Goal: Information Seeking & Learning: Learn about a topic

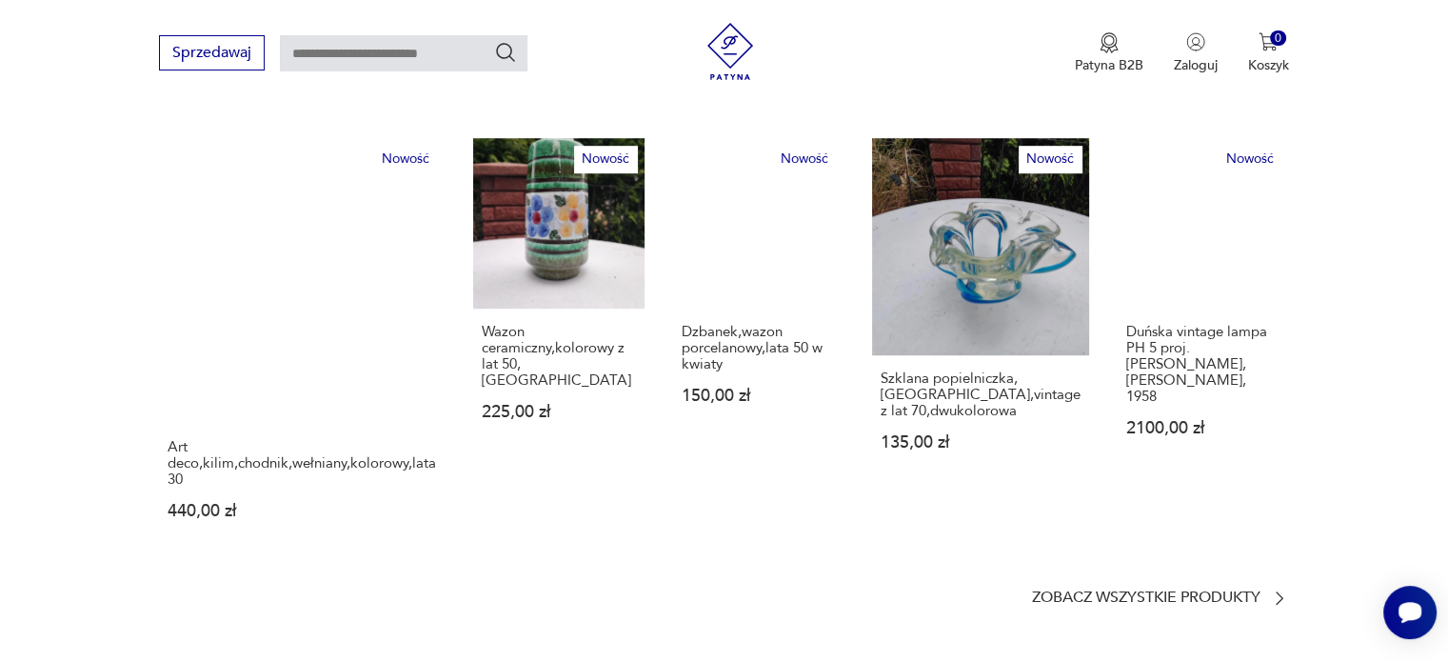
scroll to position [1237, 0]
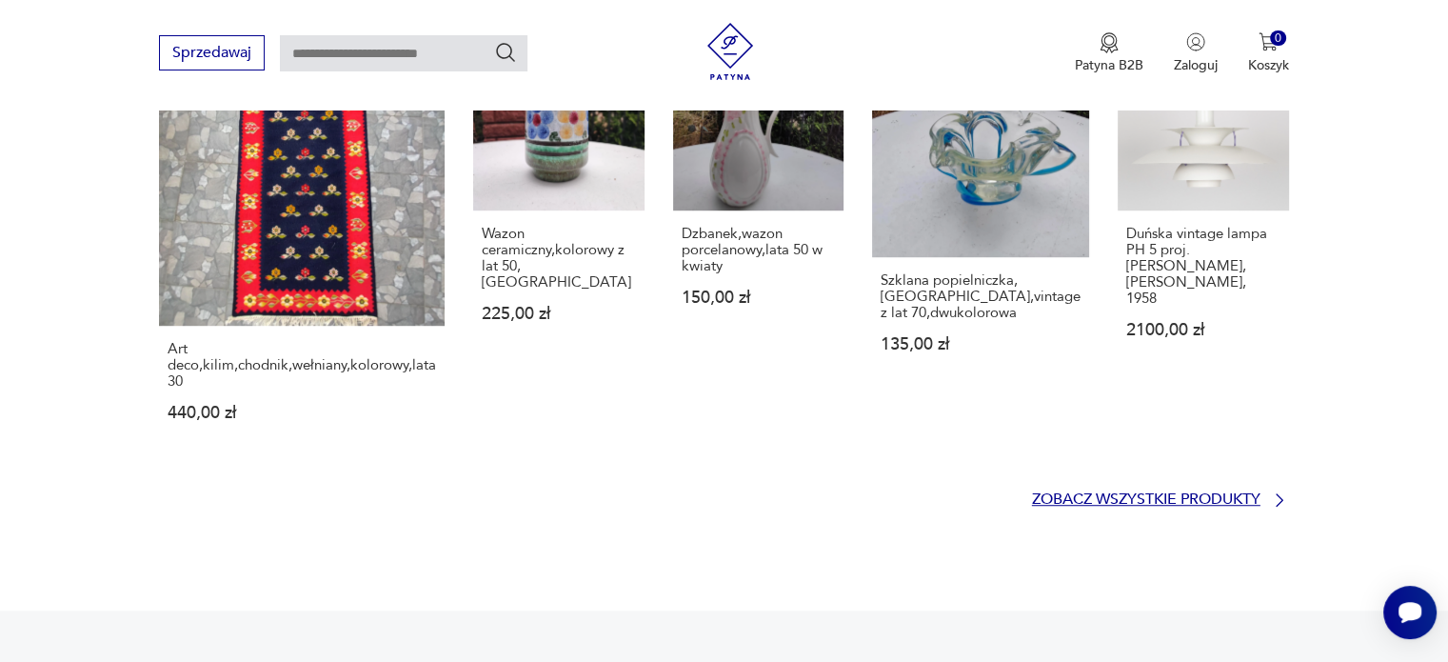
click at [1116, 493] on p "Zobacz wszystkie produkty" at bounding box center [1146, 499] width 228 height 12
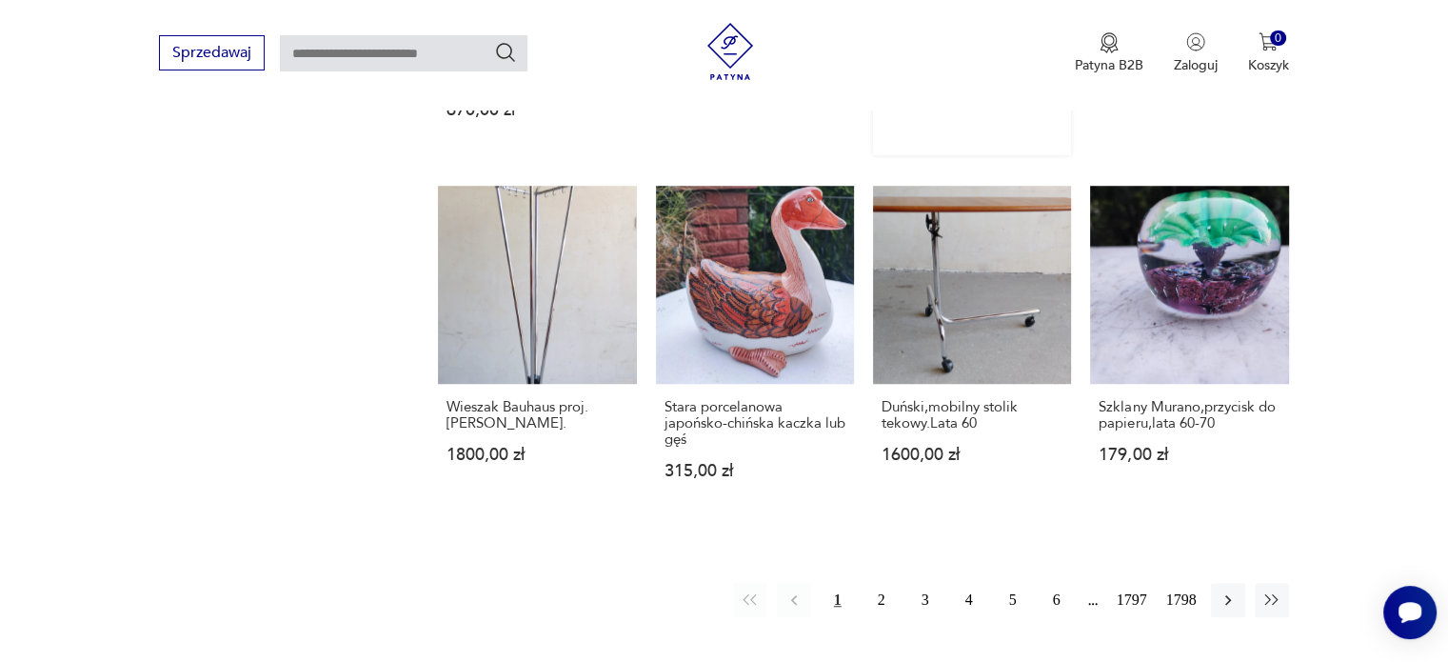
scroll to position [1513, 0]
click at [875, 582] on button "2" at bounding box center [881, 599] width 34 height 34
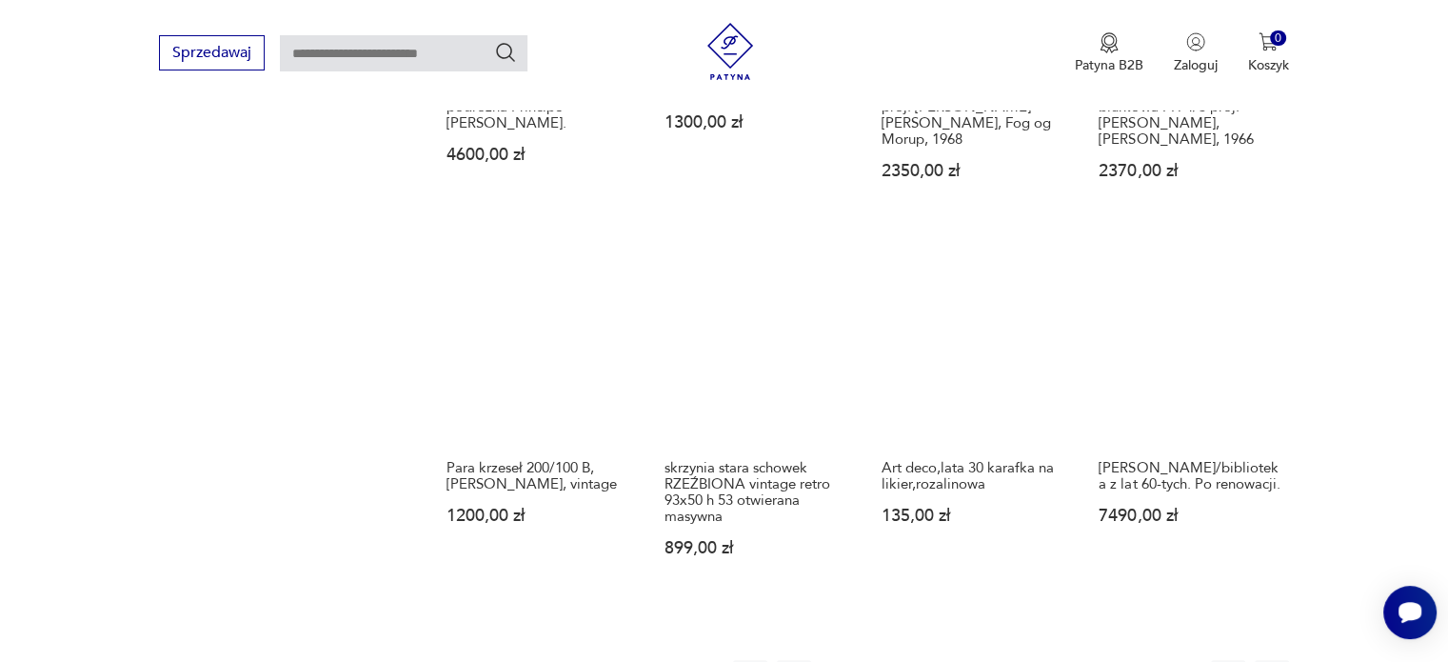
scroll to position [1578, 0]
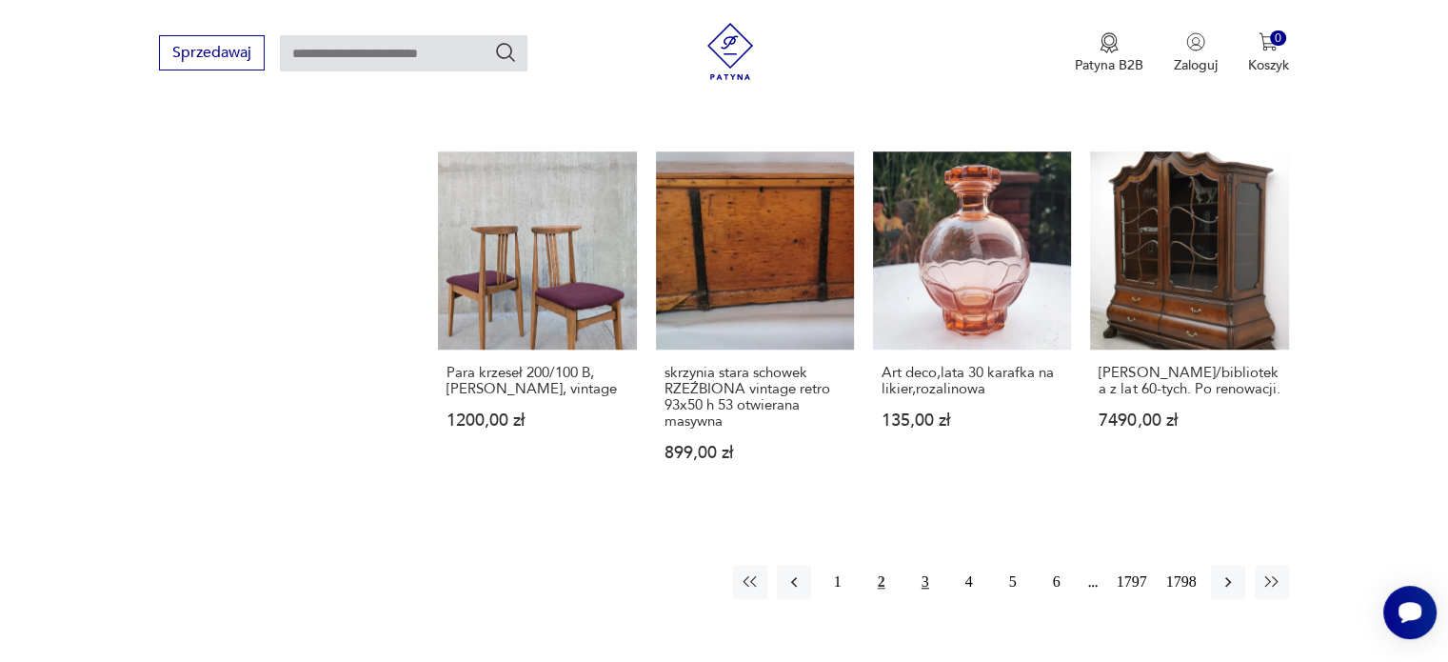
click at [928, 570] on button "3" at bounding box center [925, 581] width 34 height 34
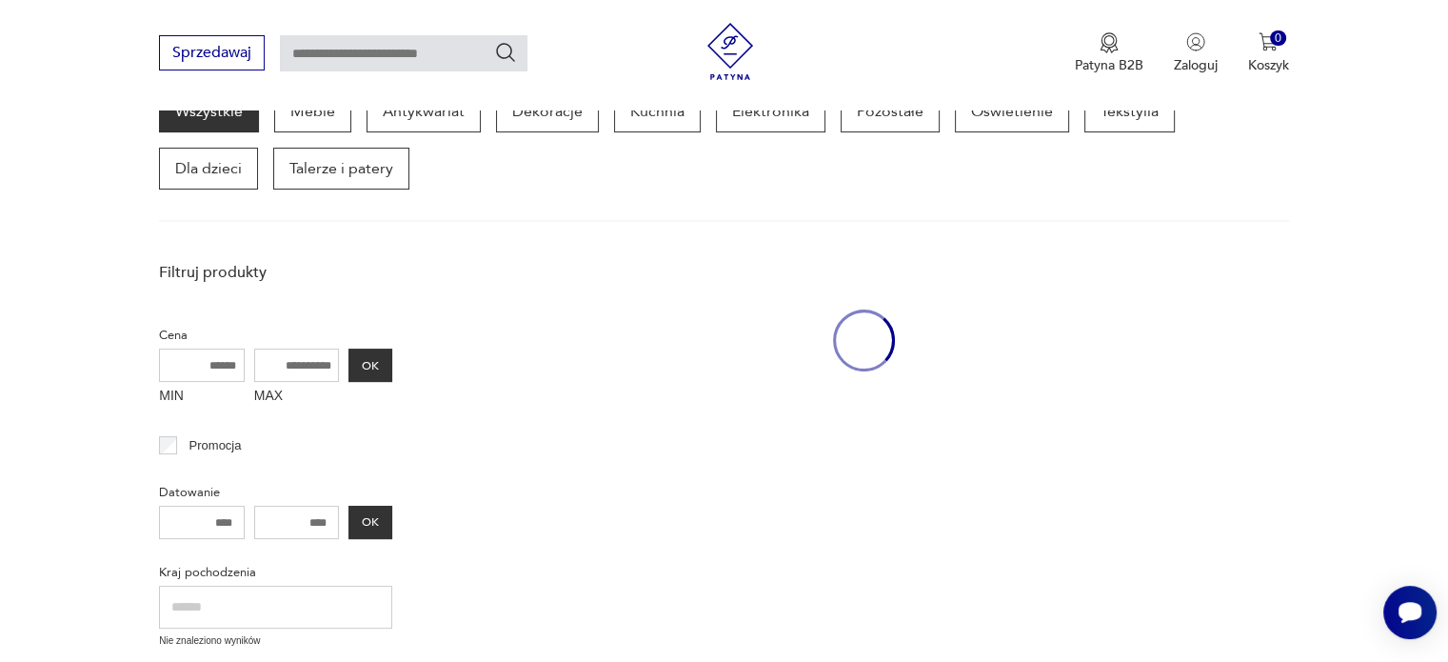
scroll to position [246, 0]
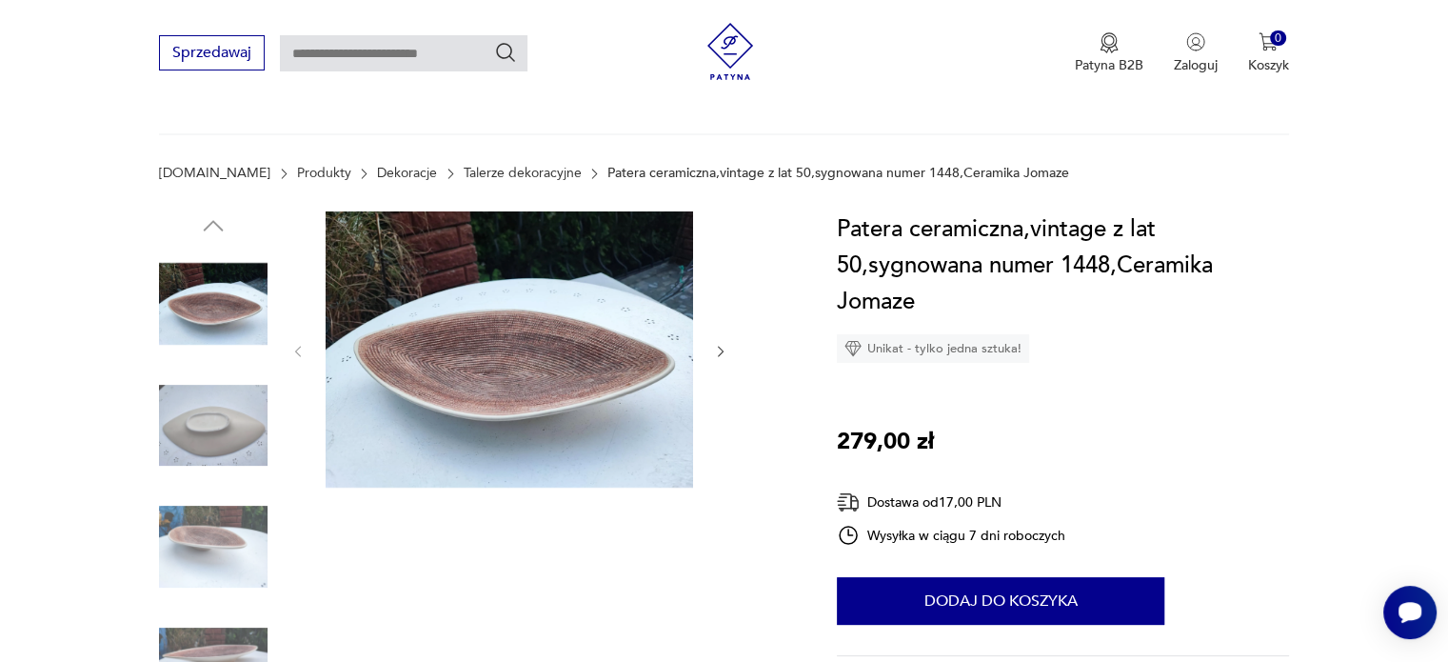
scroll to position [190, 0]
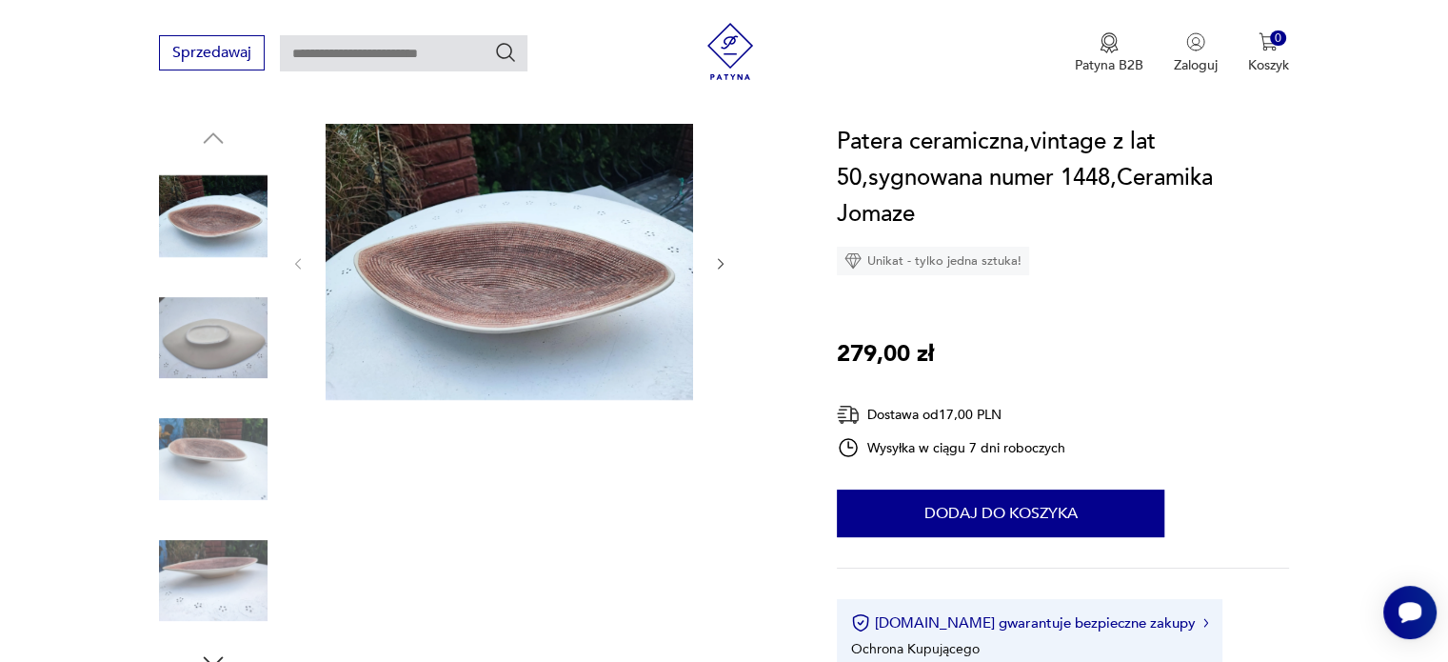
click at [636, 328] on img at bounding box center [509, 262] width 367 height 276
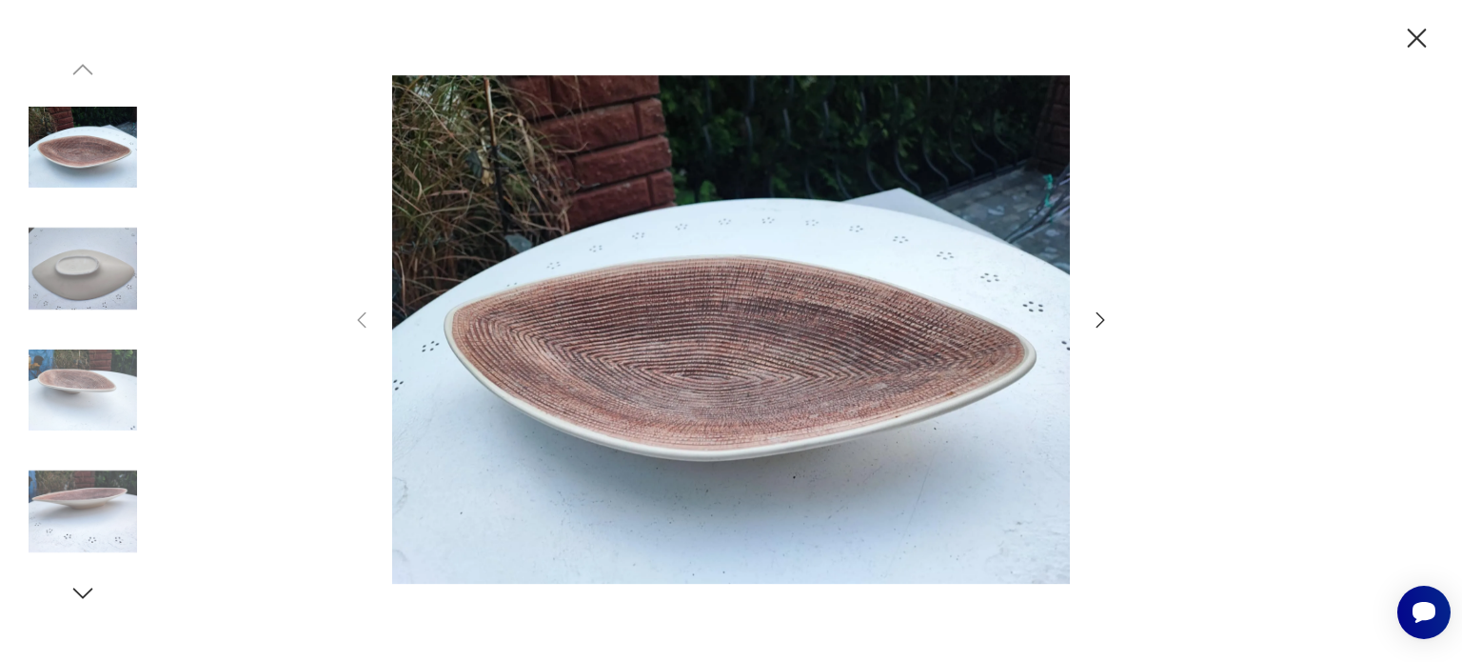
click at [1101, 315] on icon "button" at bounding box center [1100, 319] width 23 height 23
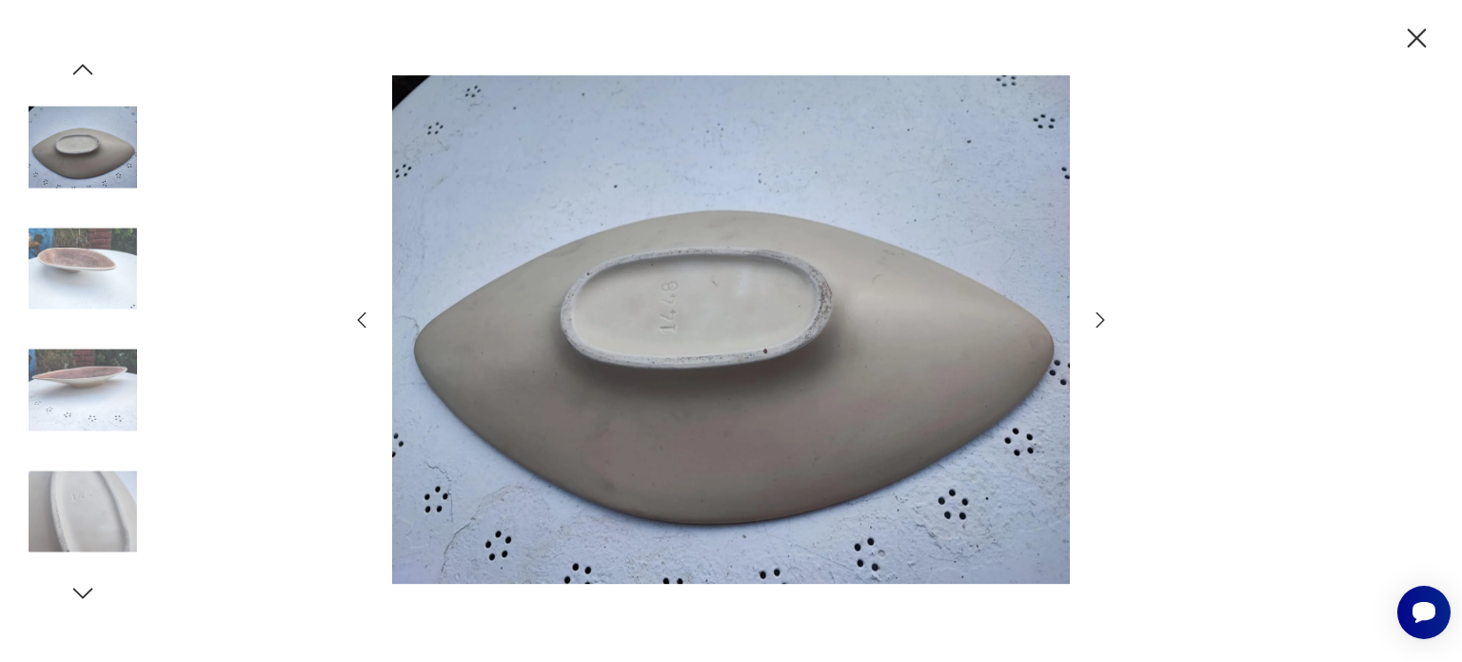
click at [1101, 315] on icon "button" at bounding box center [1100, 319] width 23 height 23
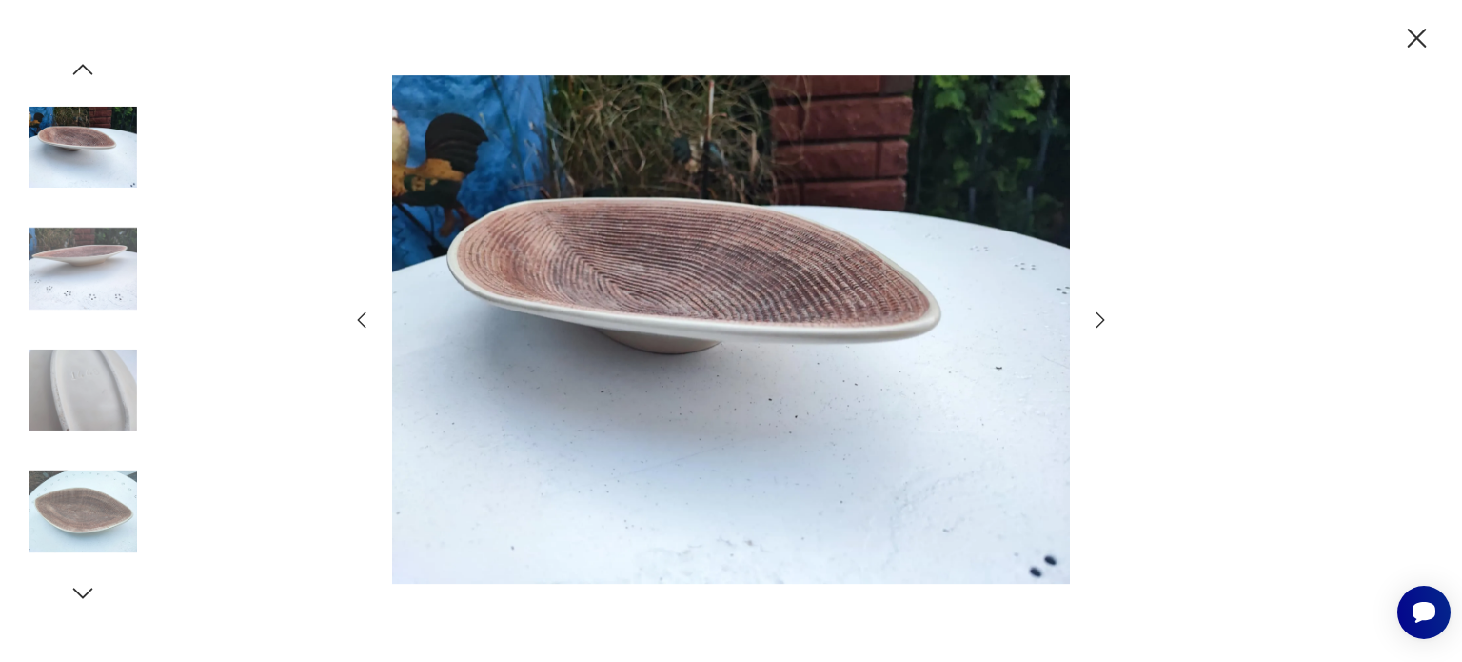
click at [1102, 315] on icon "button" at bounding box center [1100, 319] width 23 height 23
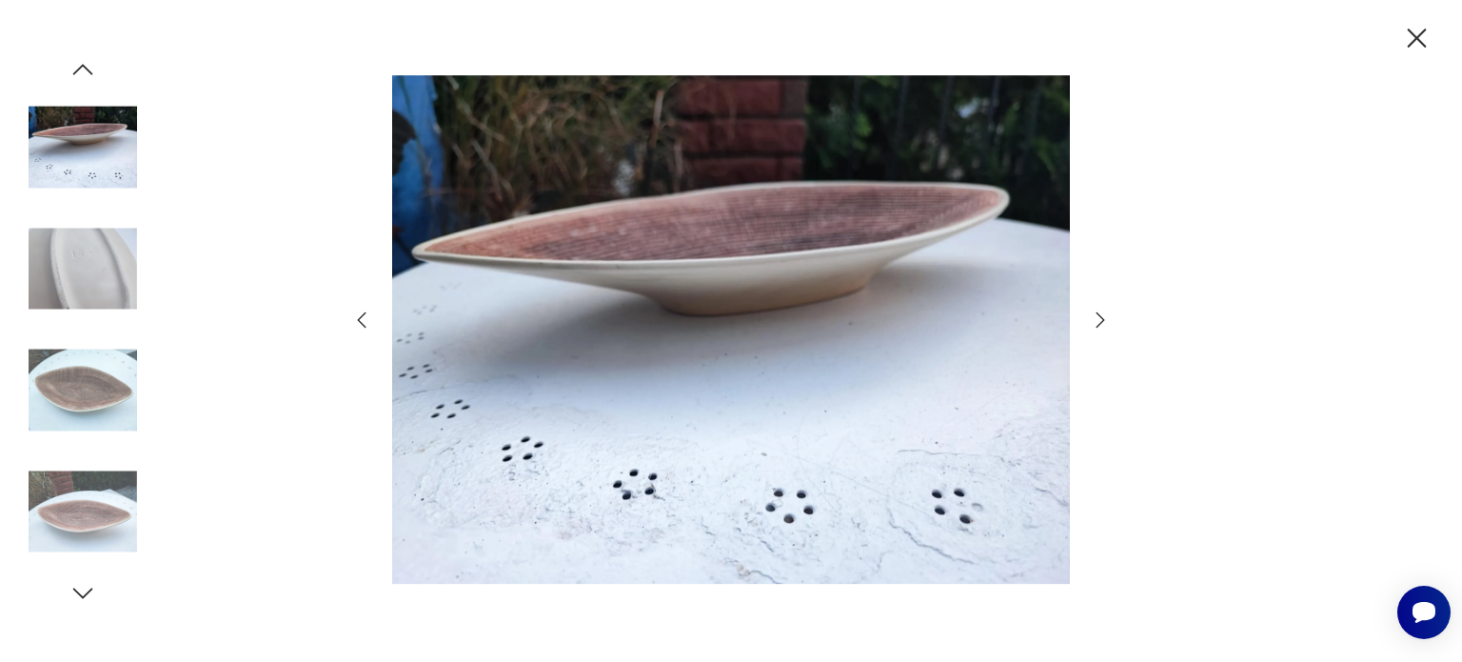
click at [1102, 315] on icon "button" at bounding box center [1100, 319] width 23 height 23
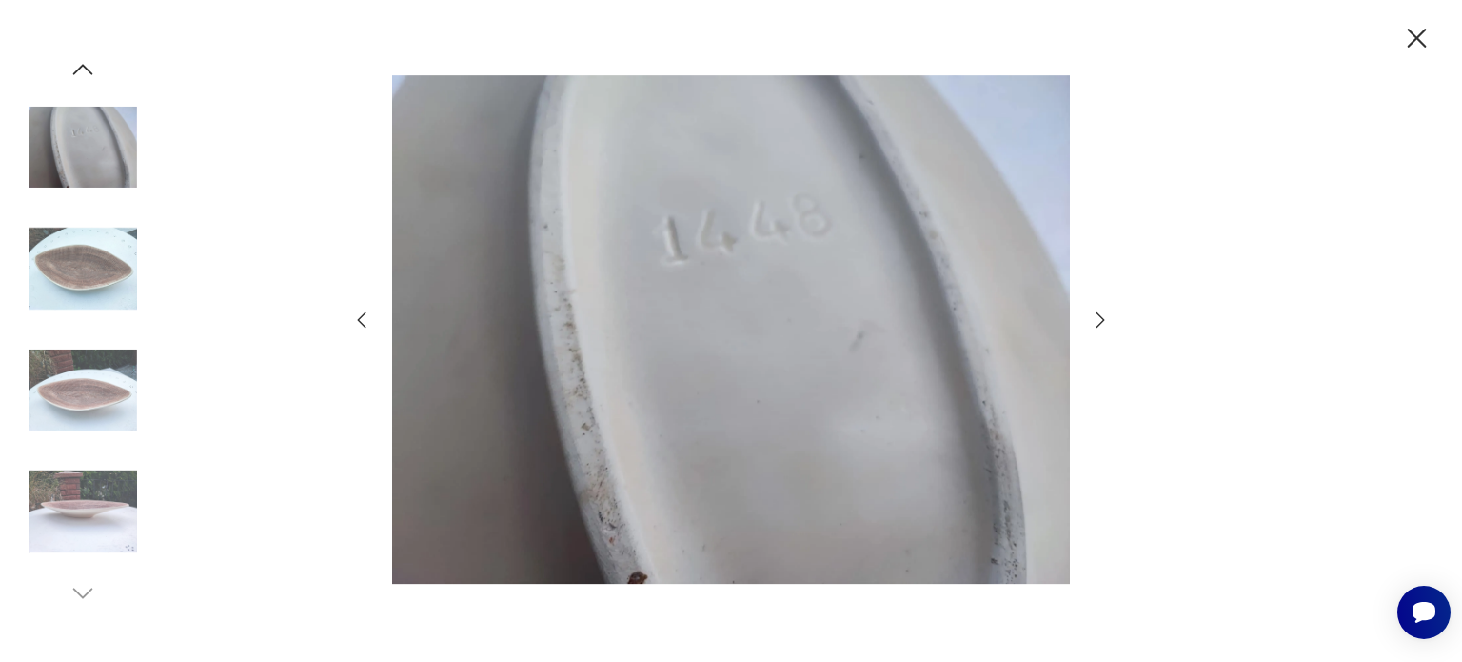
click at [1102, 315] on icon "button" at bounding box center [1100, 319] width 23 height 23
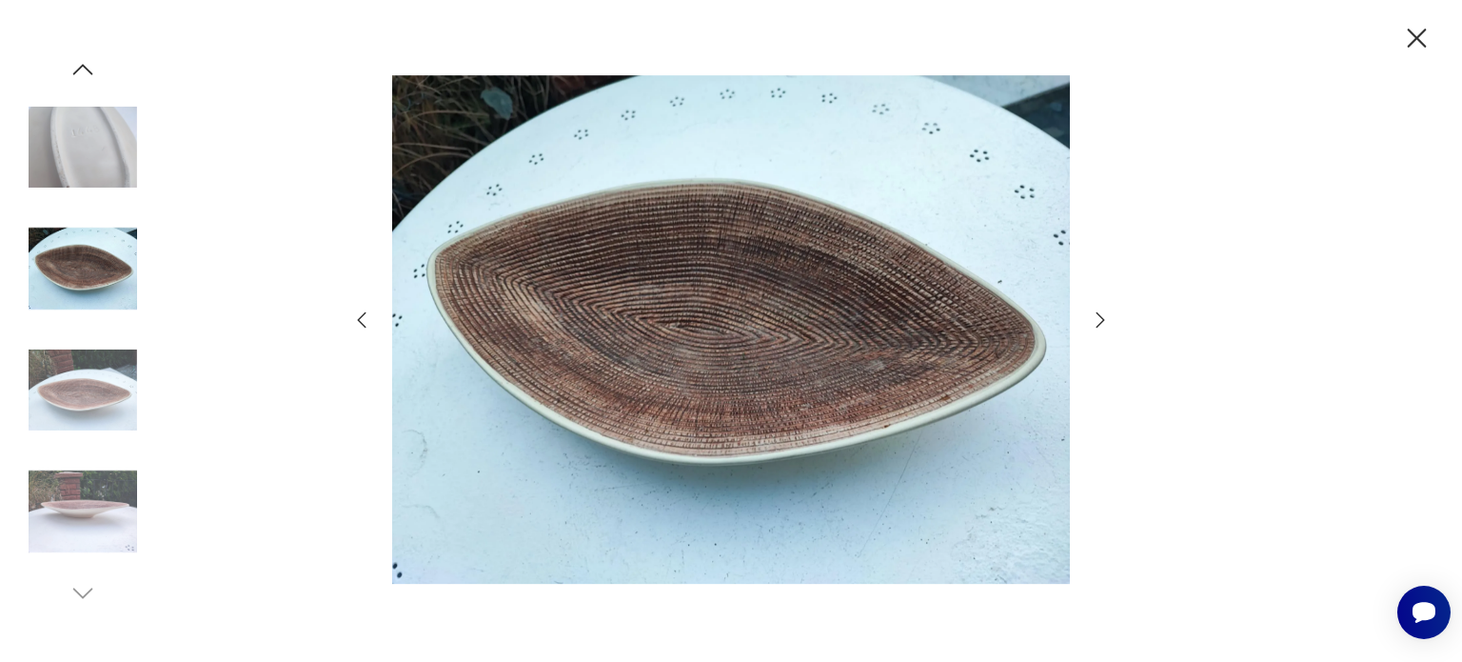
click at [1102, 315] on icon "button" at bounding box center [1100, 319] width 23 height 23
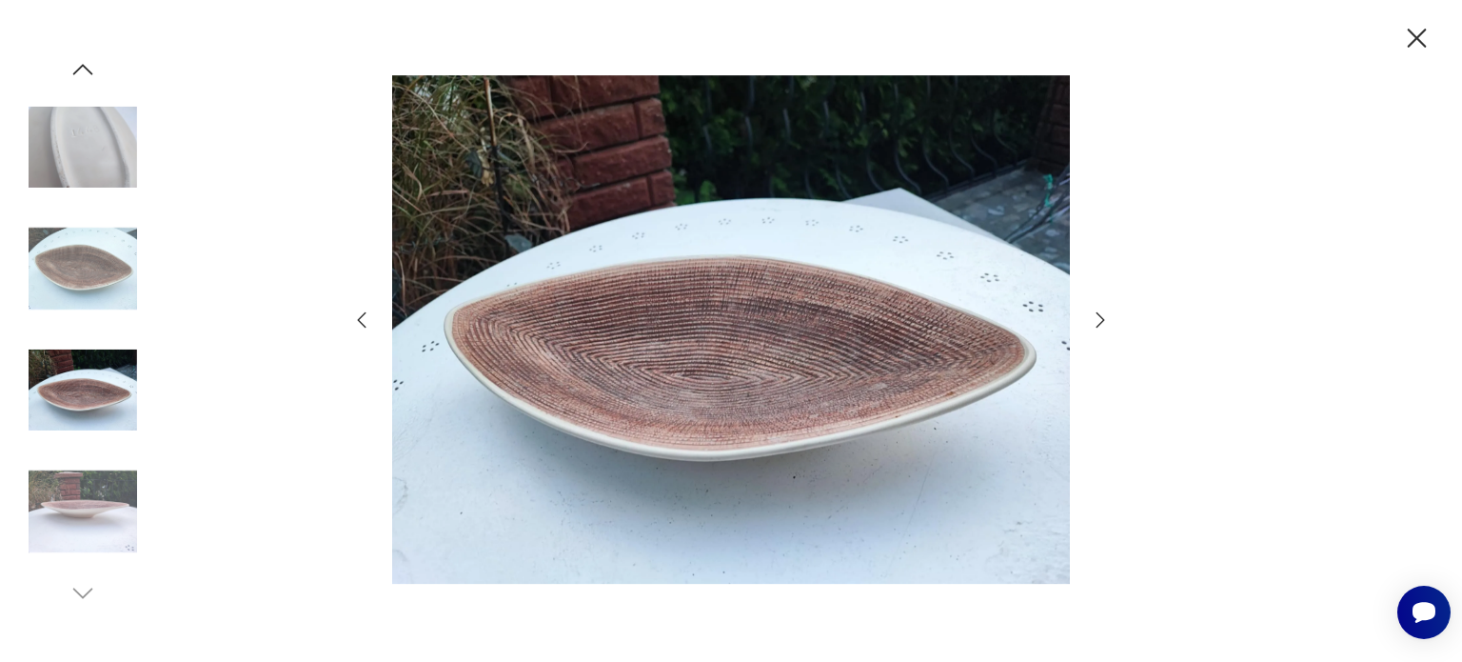
click at [1102, 315] on icon "button" at bounding box center [1100, 319] width 23 height 23
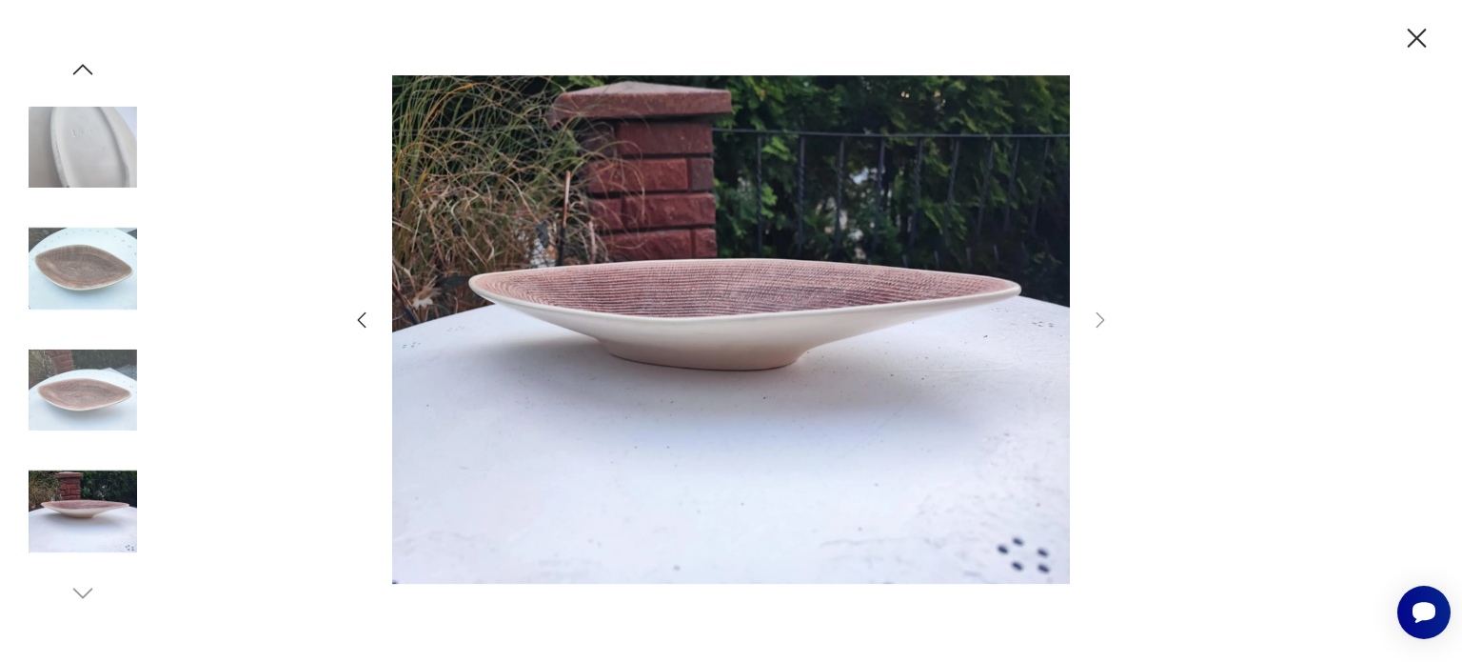
click at [1420, 38] on icon "button" at bounding box center [1416, 38] width 33 height 33
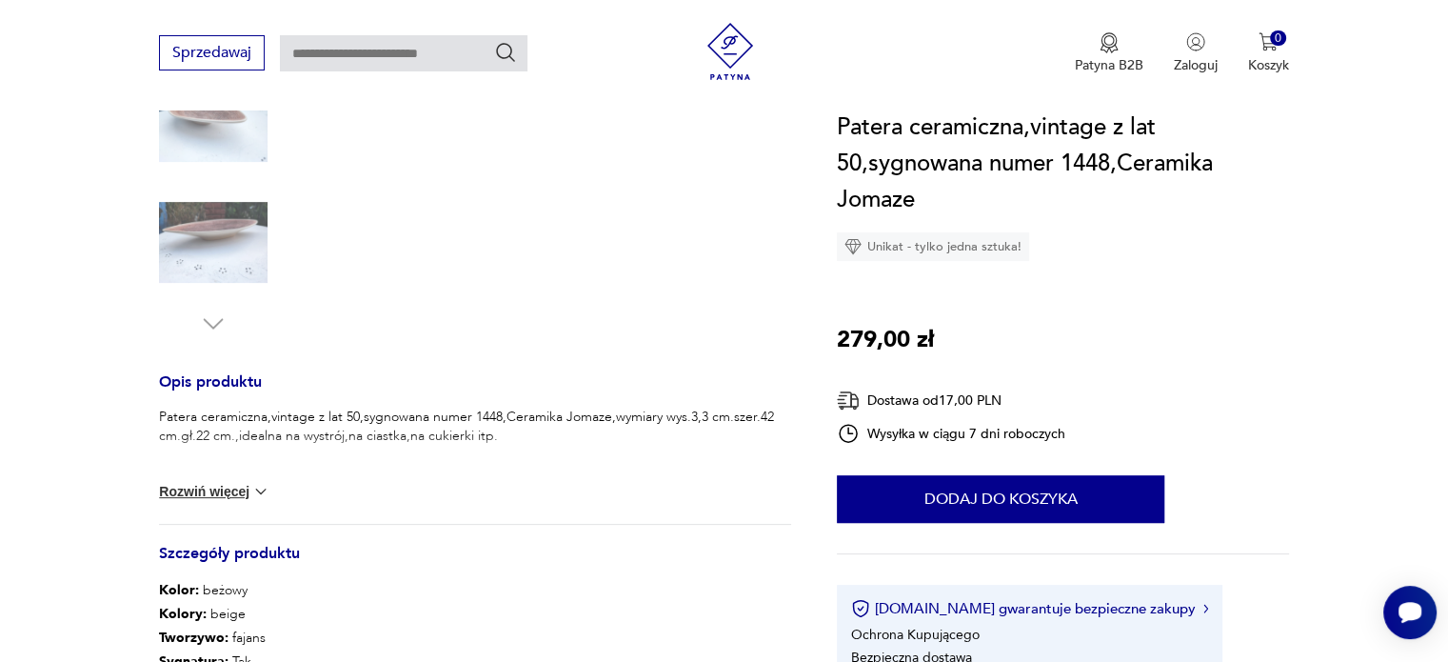
scroll to position [381, 0]
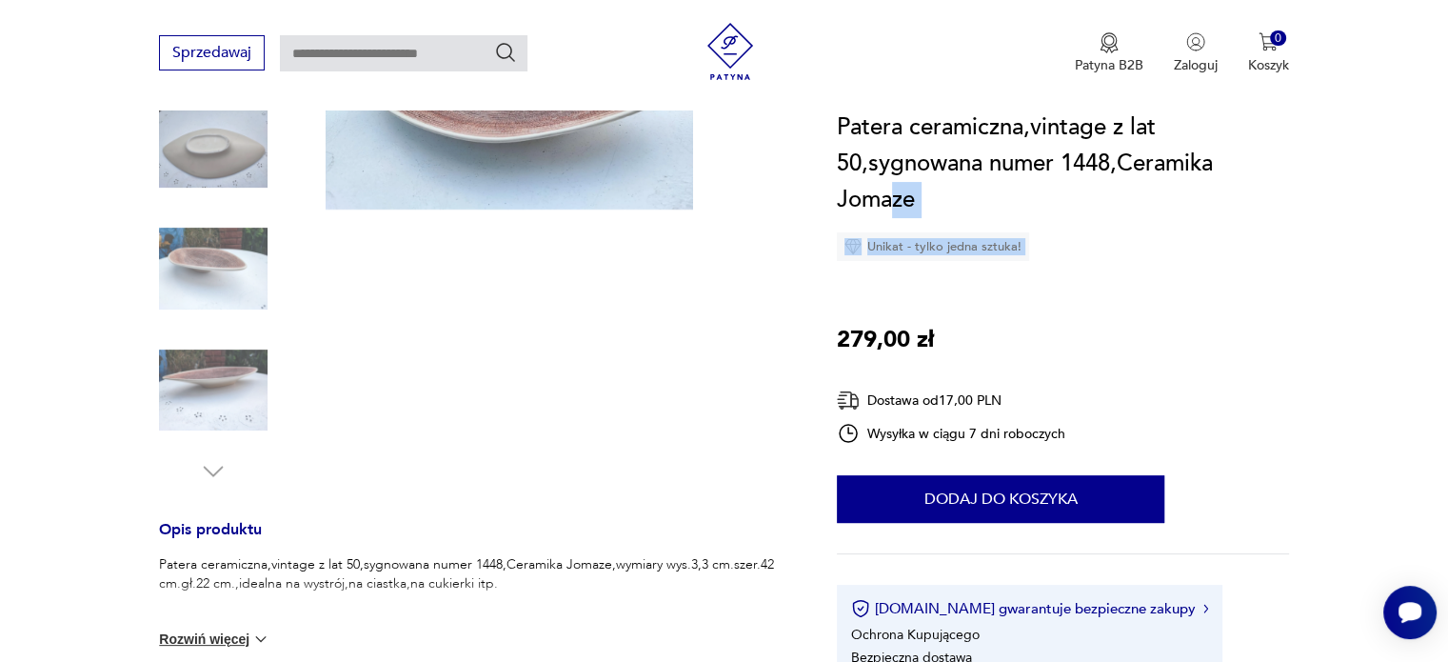
drag, startPoint x: 835, startPoint y: 193, endPoint x: 895, endPoint y: 190, distance: 60.0
click at [895, 190] on section "Opis produktu Patera ceramiczna,vintage z lat 50,sygnowana numer 1448,Ceramika …" at bounding box center [724, 470] width 1448 height 1075
click at [932, 190] on h1 "Patera ceramiczna,vintage z lat 50,sygnowana numer 1448,Ceramika Jomaze" at bounding box center [1063, 163] width 452 height 109
click at [985, 191] on h1 "Patera ceramiczna,vintage z lat 50,sygnowana numer 1448,Ceramika Jomaze" at bounding box center [1063, 163] width 452 height 109
drag, startPoint x: 914, startPoint y: 193, endPoint x: 841, endPoint y: 193, distance: 73.3
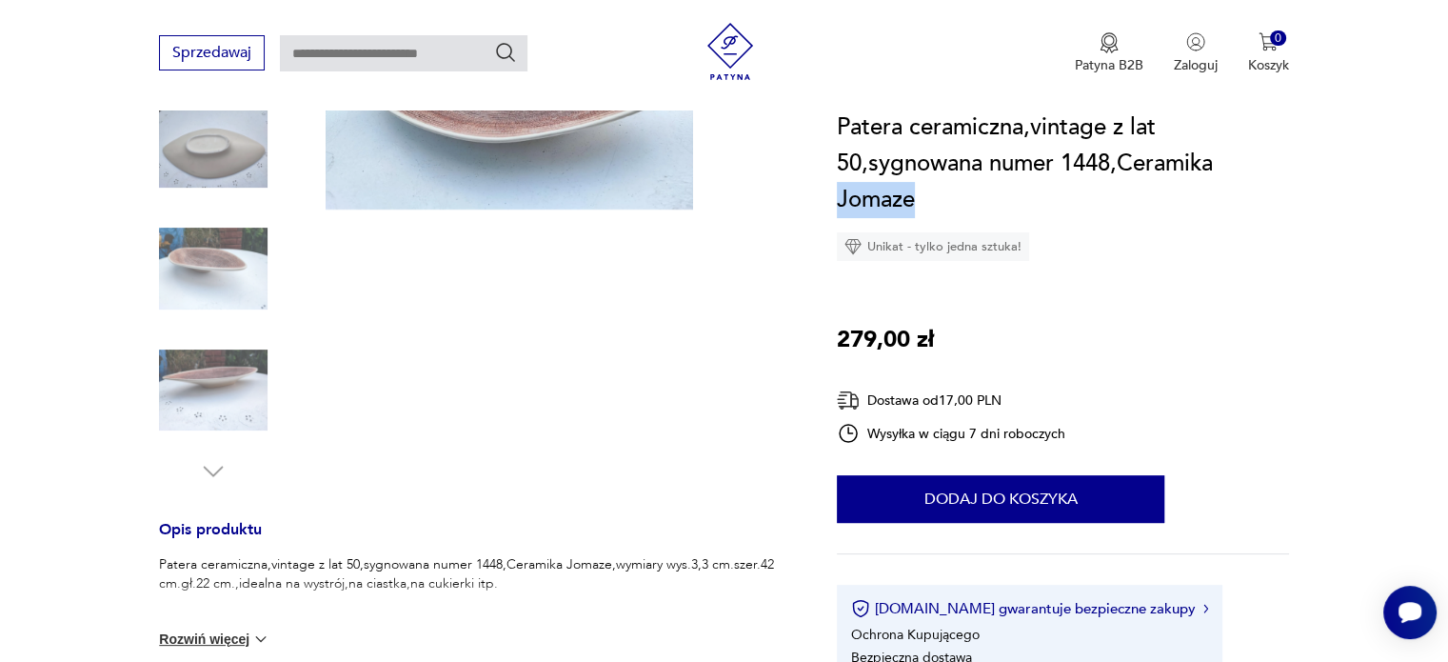
click at [841, 193] on h1 "Patera ceramiczna,vintage z lat 50,sygnowana numer 1448,Ceramika Jomaze" at bounding box center [1063, 163] width 452 height 109
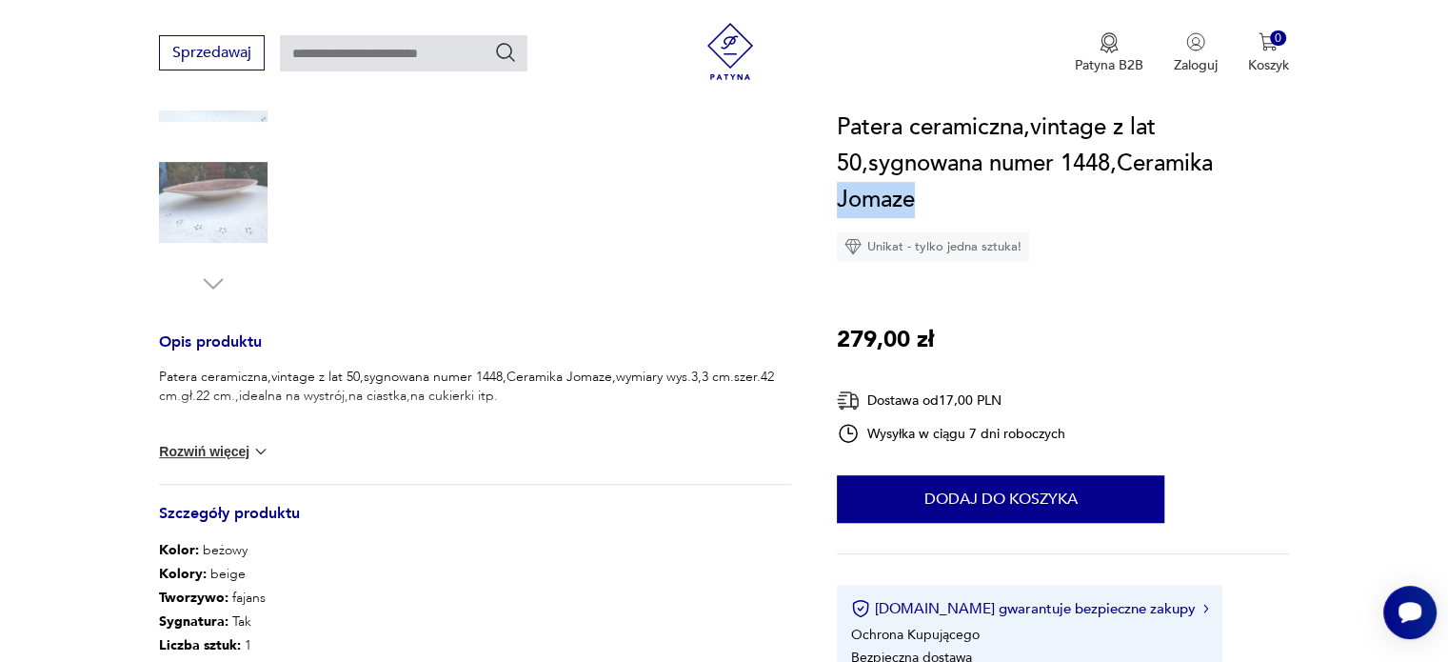
scroll to position [571, 0]
click at [229, 451] on button "Rozwiń więcej" at bounding box center [214, 448] width 110 height 19
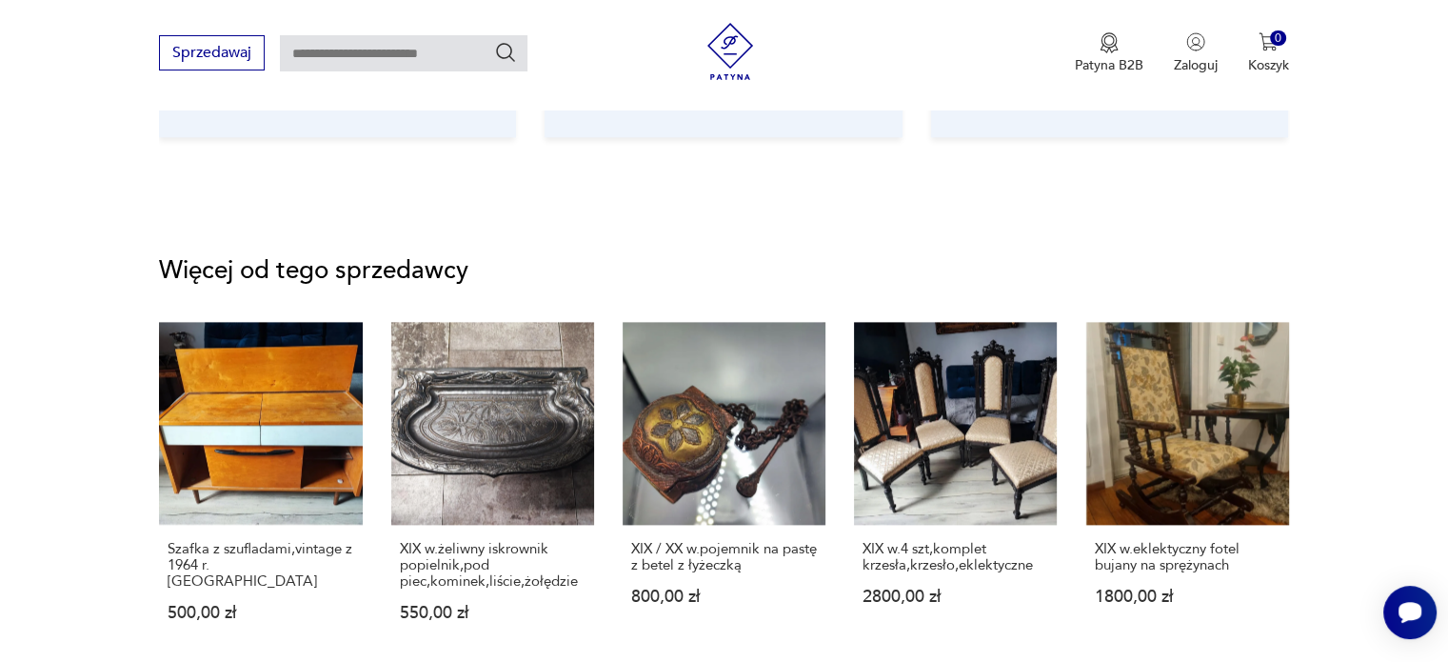
scroll to position [2285, 0]
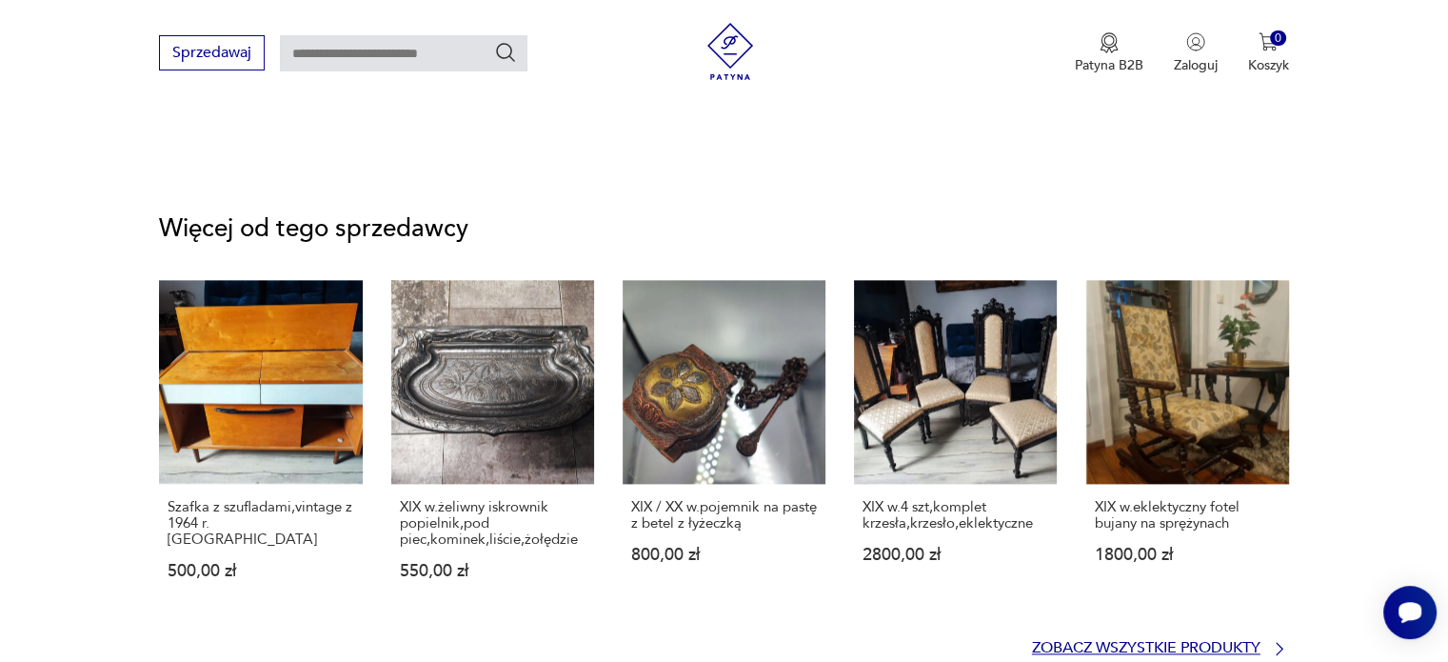
click at [1135, 642] on p "Zobacz wszystkie produkty" at bounding box center [1146, 648] width 228 height 12
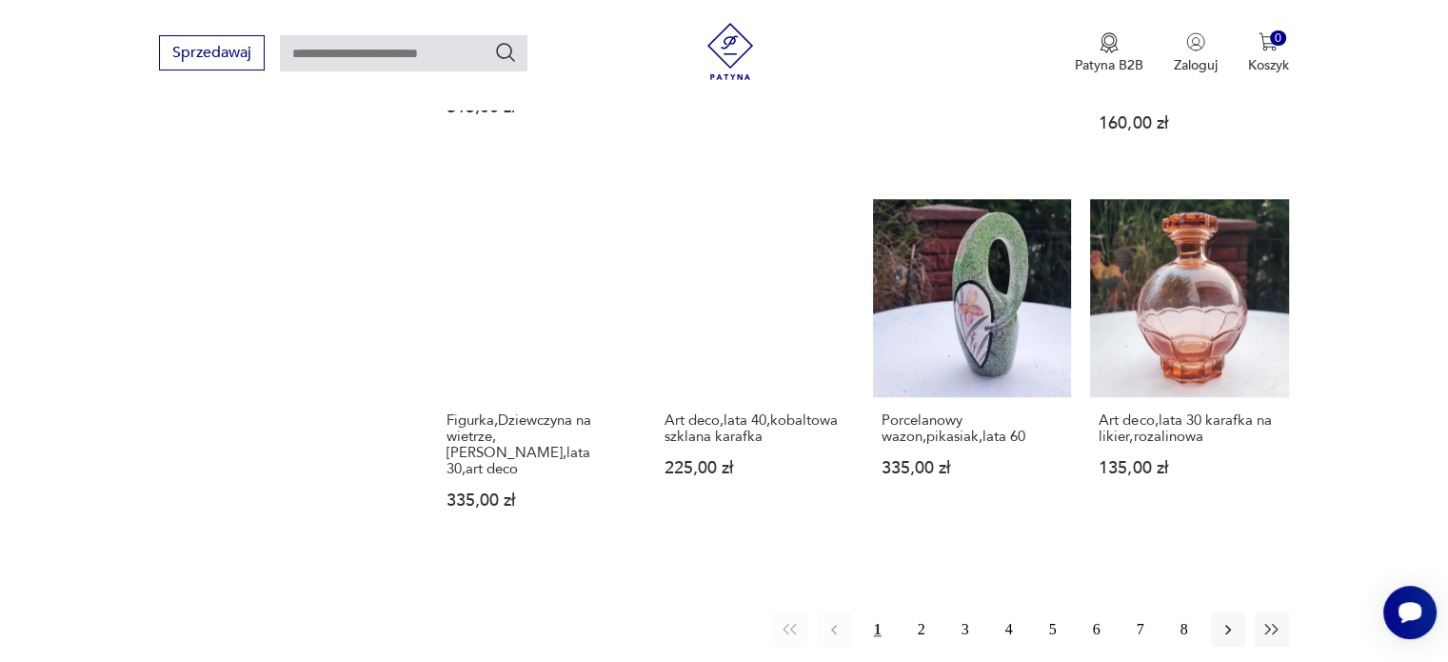
scroll to position [1820, 0]
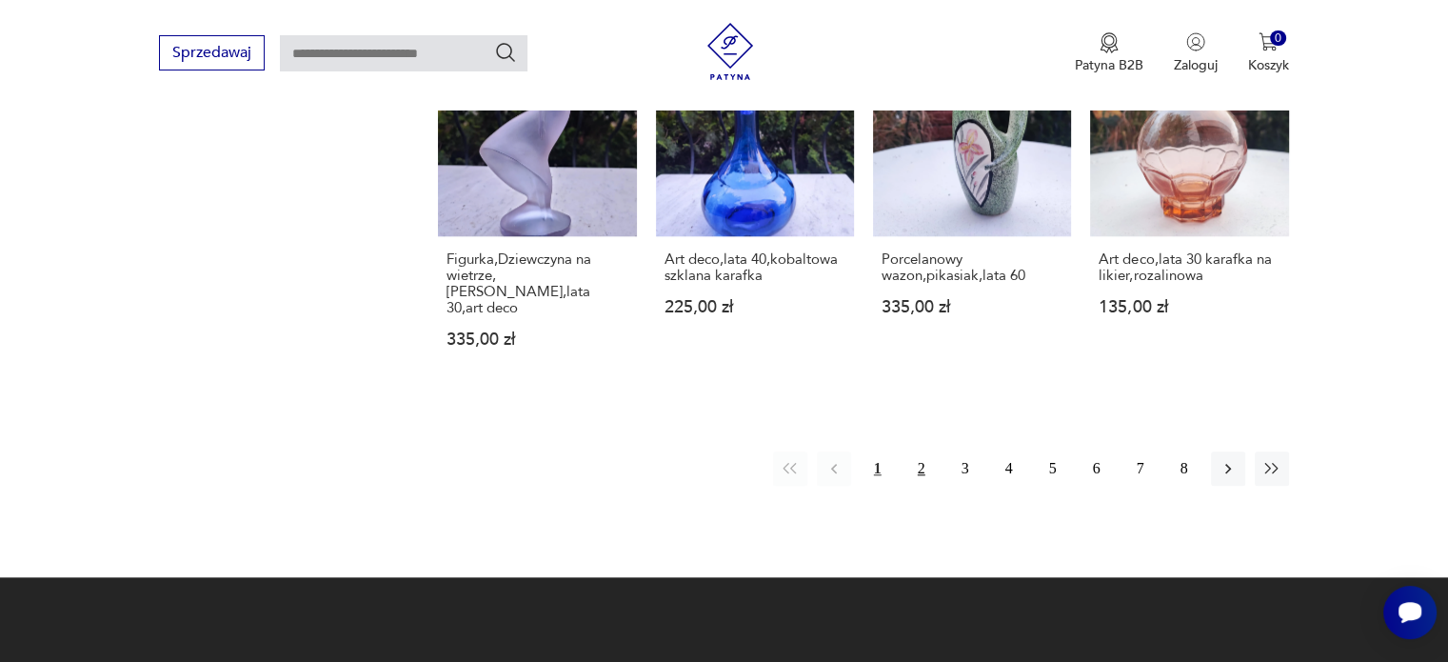
click at [931, 451] on button "2" at bounding box center [921, 468] width 34 height 34
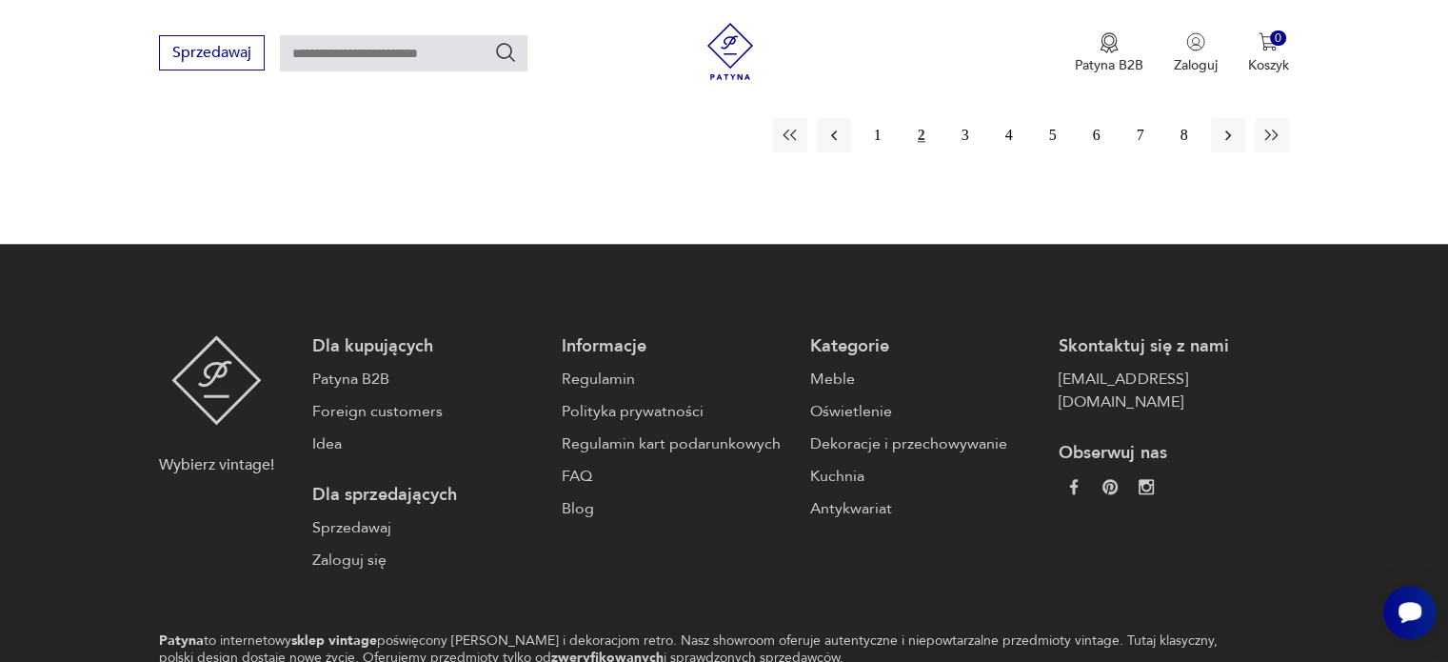
scroll to position [2106, 0]
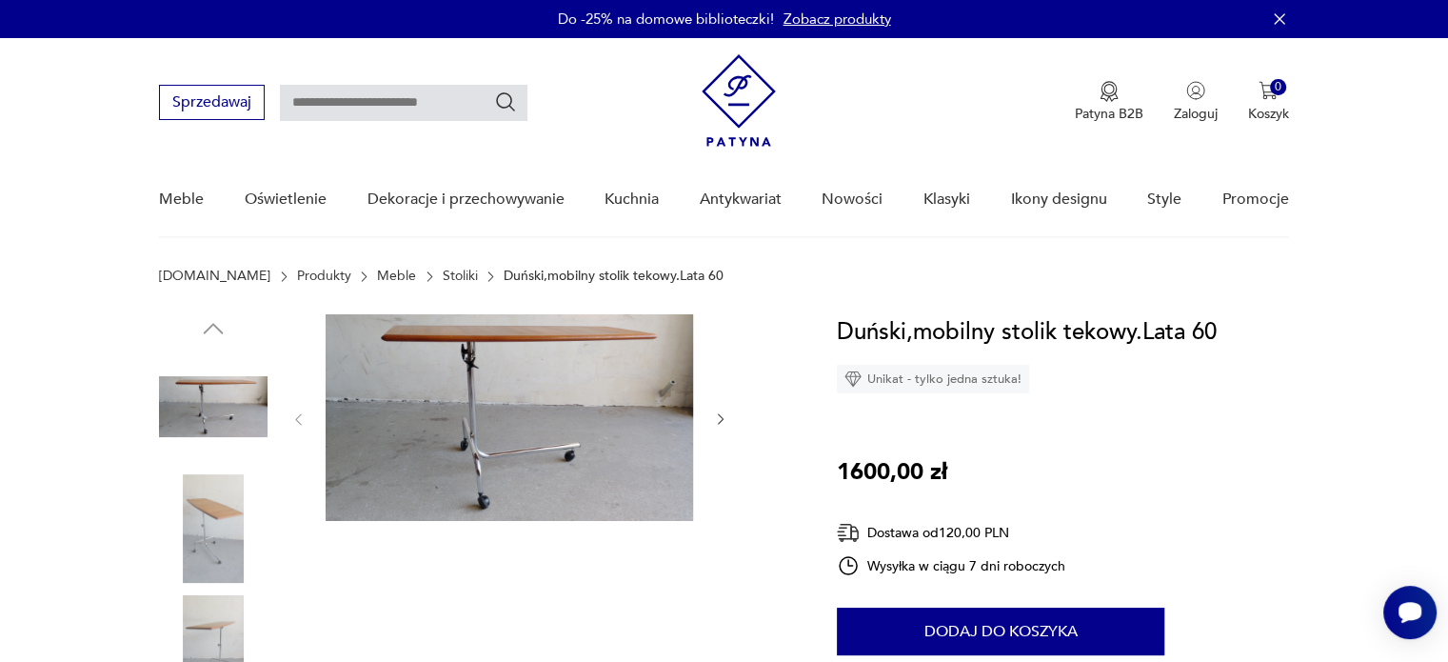
click at [194, 528] on img at bounding box center [213, 528] width 109 height 109
